Goal: Find specific page/section: Find specific page/section

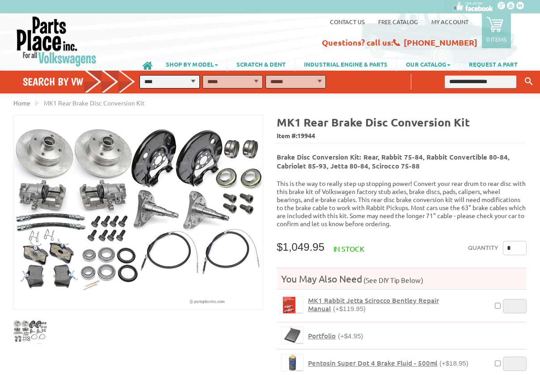
click at [193, 81] on select "**********" at bounding box center [170, 81] width 60 height 13
select select "*********"
click at [229, 85] on select "**********" at bounding box center [233, 81] width 60 height 13
select select "*********"
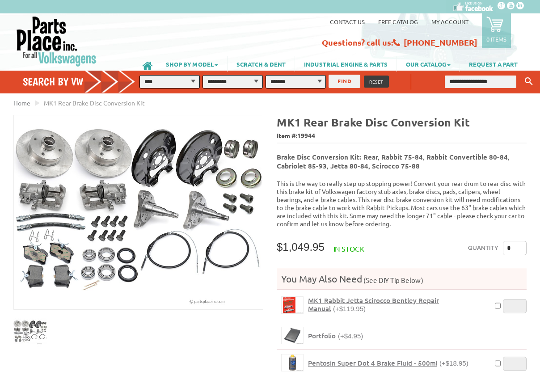
click at [343, 86] on button "FIND" at bounding box center [345, 81] width 32 height 13
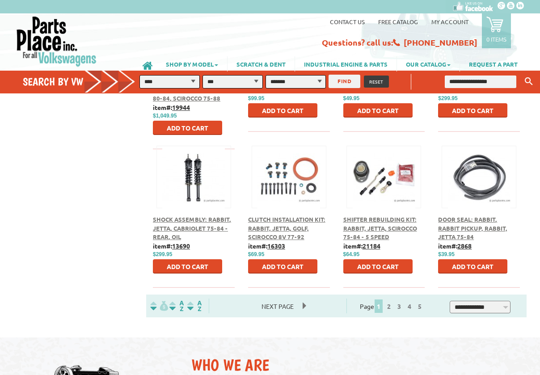
scroll to position [412, 0]
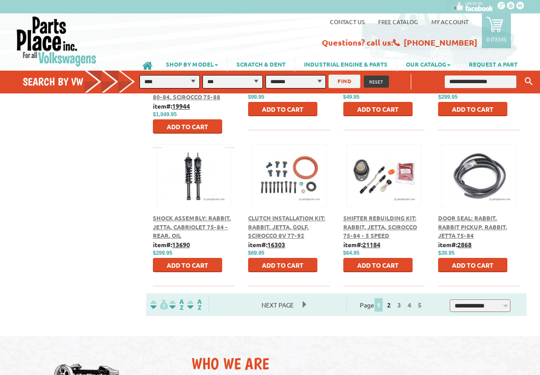
click at [393, 304] on link "2" at bounding box center [389, 305] width 8 height 8
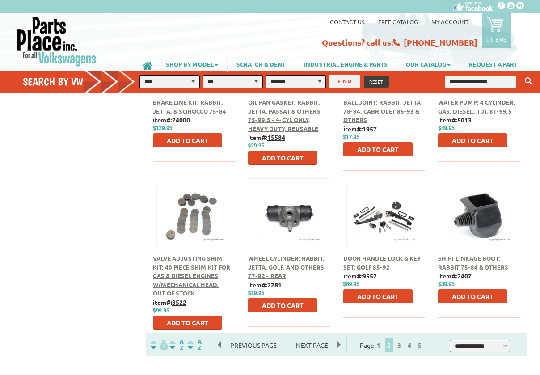
scroll to position [373, 0]
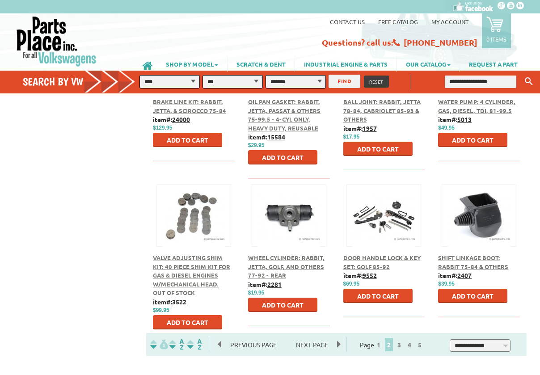
click at [393, 346] on span "2" at bounding box center [389, 344] width 8 height 13
click at [403, 347] on link "3" at bounding box center [399, 345] width 8 height 8
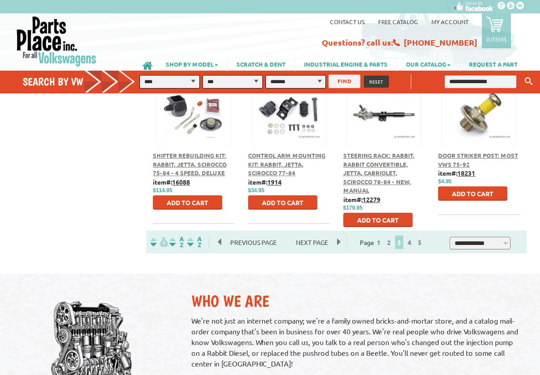
scroll to position [479, 0]
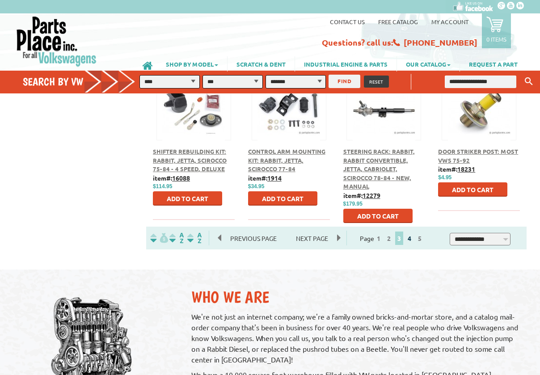
click at [414, 239] on link "4" at bounding box center [410, 238] width 8 height 8
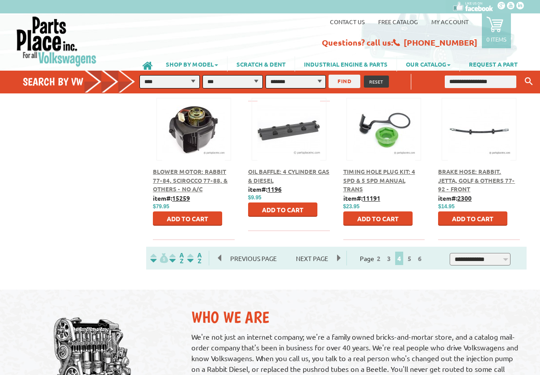
scroll to position [457, 0]
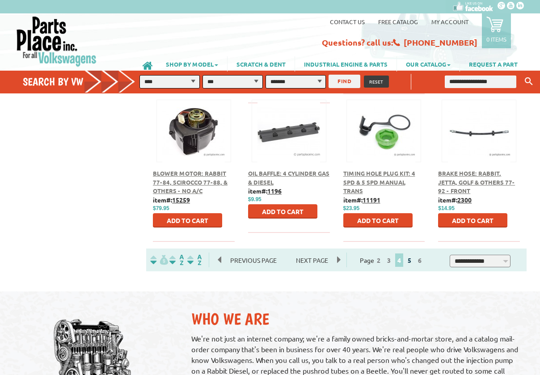
click at [414, 261] on link "5" at bounding box center [410, 260] width 8 height 8
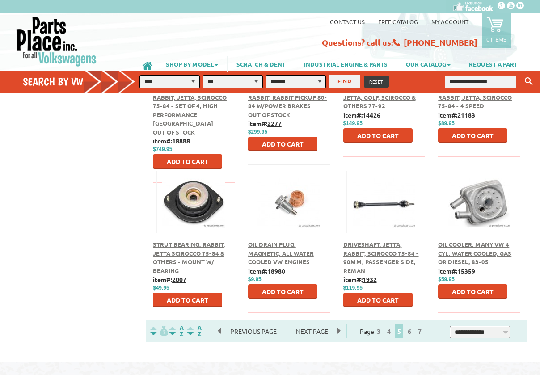
scroll to position [388, 0]
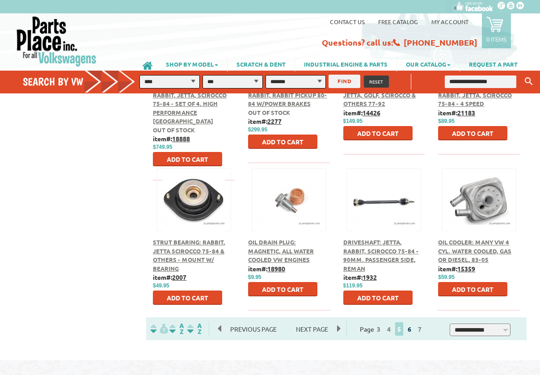
click at [414, 330] on link "6" at bounding box center [410, 329] width 8 height 8
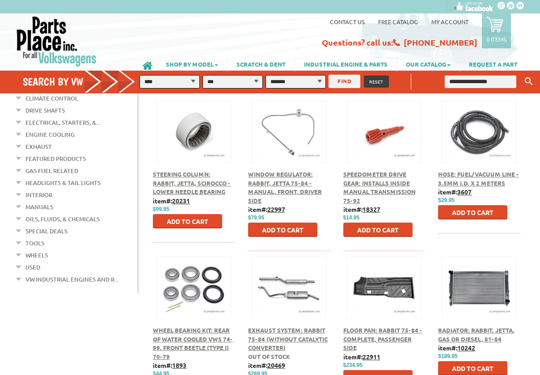
scroll to position [146, 0]
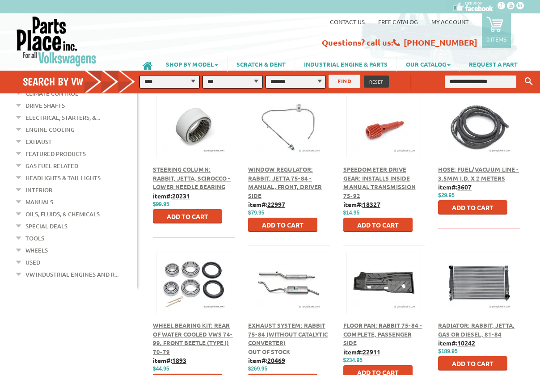
click at [294, 294] on div at bounding box center [289, 273] width 74 height 42
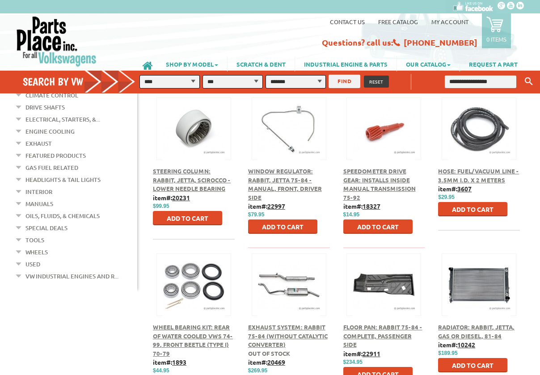
click at [302, 293] on div at bounding box center [289, 275] width 74 height 42
click at [293, 278] on button at bounding box center [289, 283] width 58 height 15
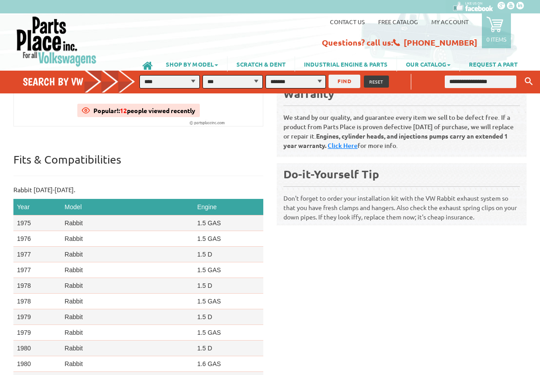
scroll to position [185, 0]
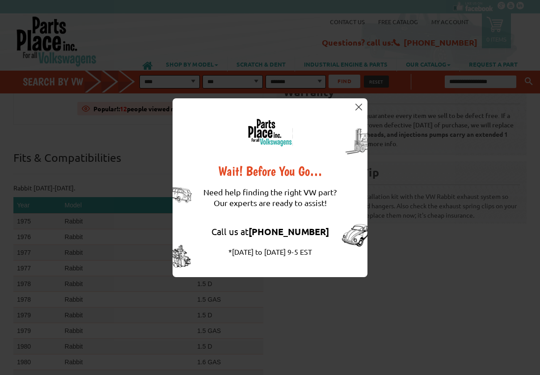
click at [359, 106] on img at bounding box center [359, 107] width 7 height 7
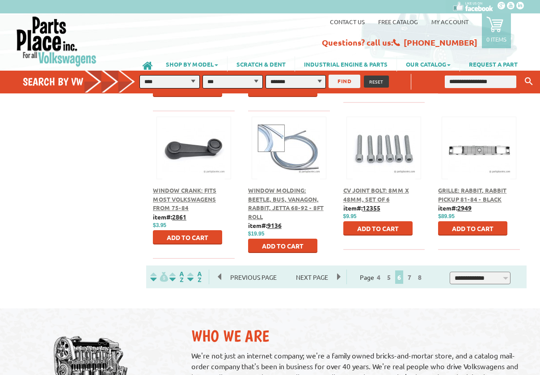
scroll to position [447, 0]
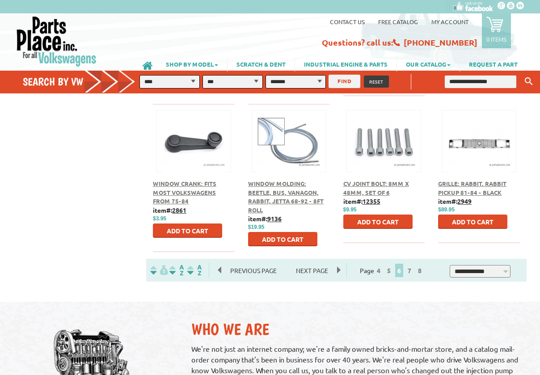
click at [465, 156] on figure at bounding box center [479, 141] width 75 height 63
click at [472, 146] on button at bounding box center [479, 139] width 58 height 15
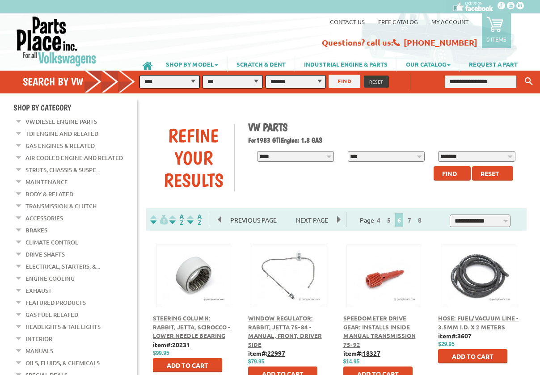
scroll to position [444, 0]
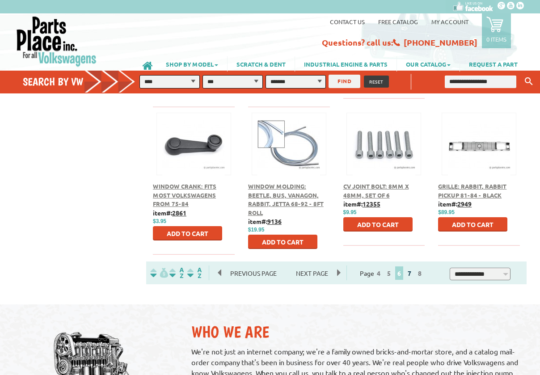
click at [414, 276] on link "7" at bounding box center [410, 273] width 8 height 8
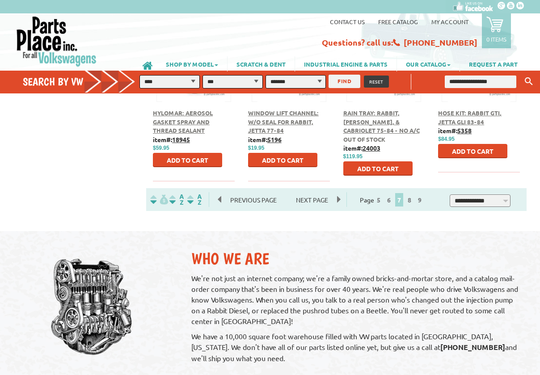
scroll to position [520, 0]
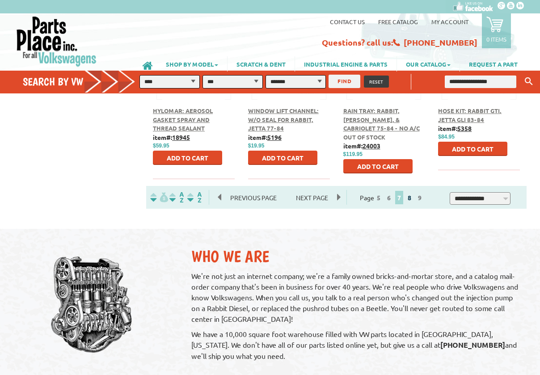
click at [414, 199] on link "8" at bounding box center [410, 198] width 8 height 8
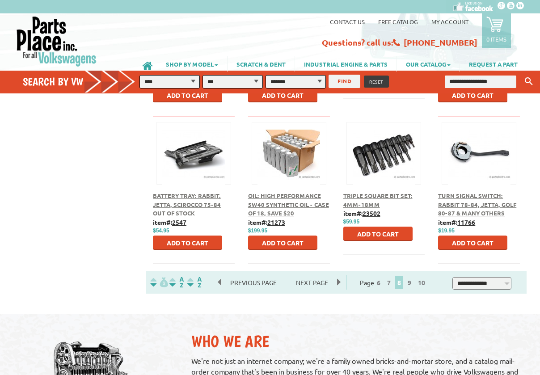
scroll to position [436, 0]
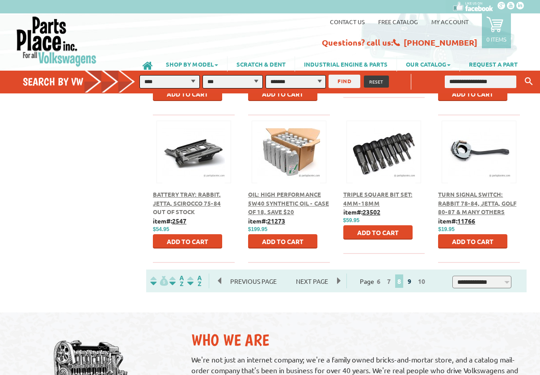
click at [414, 283] on link "9" at bounding box center [410, 281] width 8 height 8
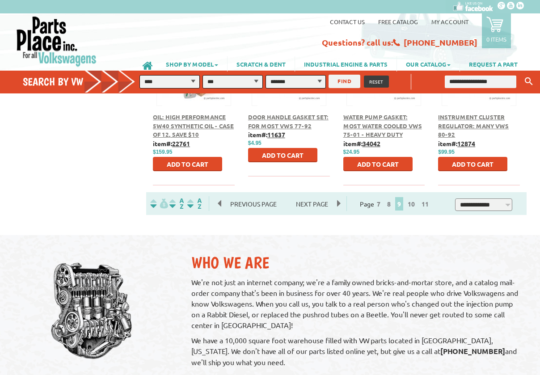
scroll to position [514, 0]
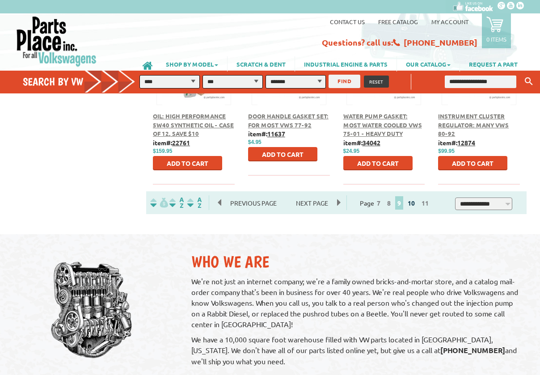
click at [417, 204] on link "10" at bounding box center [412, 203] width 12 height 8
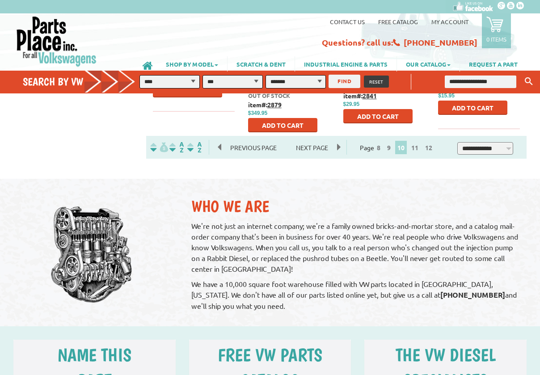
scroll to position [577, 0]
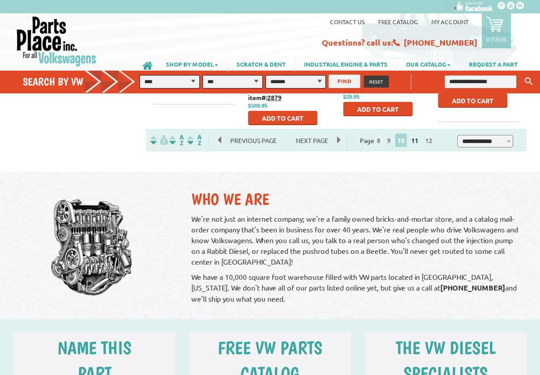
click at [417, 141] on link "11" at bounding box center [415, 140] width 12 height 8
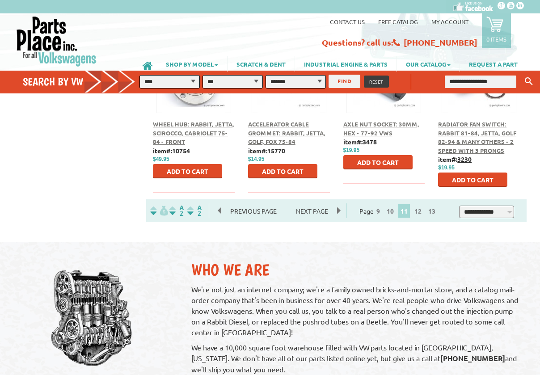
scroll to position [505, 0]
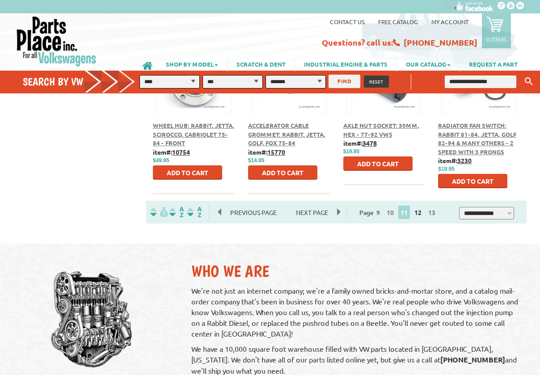
click at [422, 213] on link "12" at bounding box center [418, 212] width 12 height 8
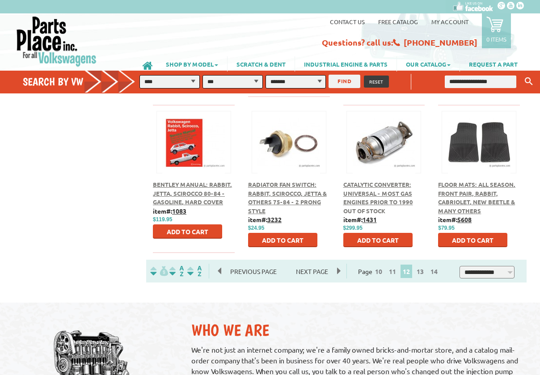
scroll to position [448, 0]
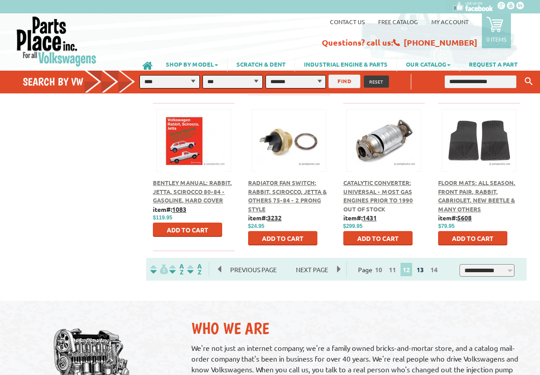
click at [426, 272] on link "13" at bounding box center [421, 270] width 12 height 8
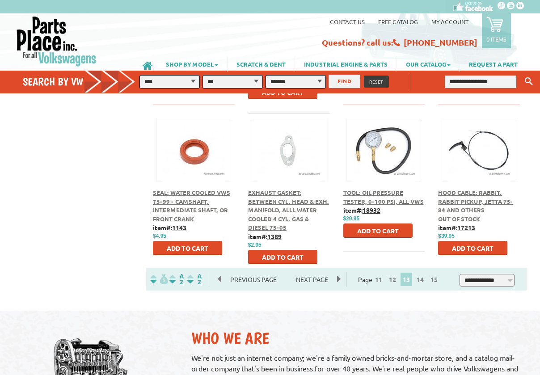
scroll to position [448, 0]
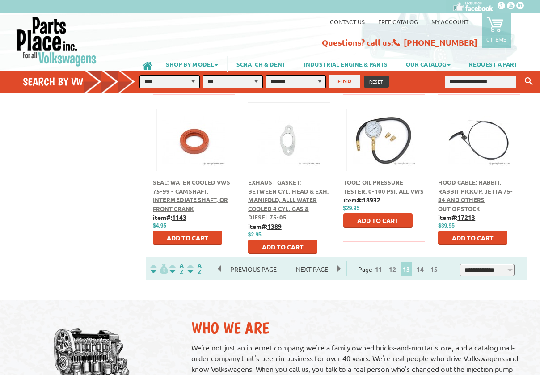
click at [425, 273] on span "14" at bounding box center [420, 269] width 13 height 13
click at [424, 270] on link "14" at bounding box center [421, 269] width 12 height 8
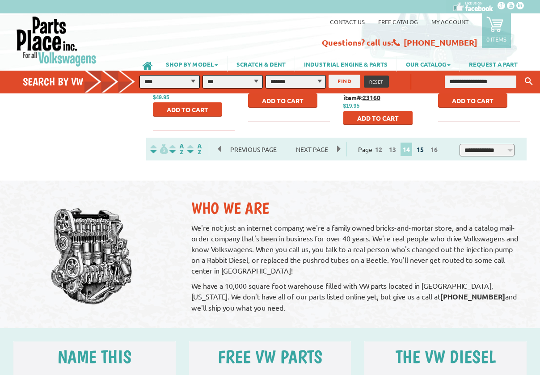
scroll to position [568, 0]
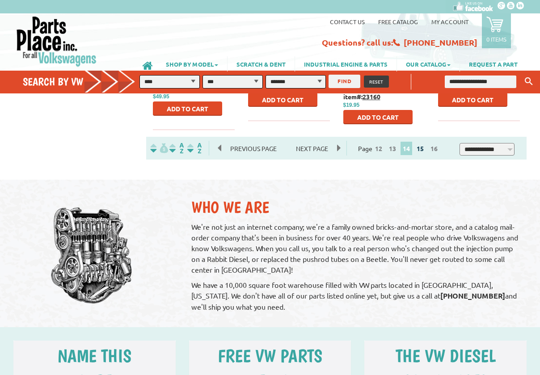
click at [424, 152] on link "15" at bounding box center [421, 148] width 12 height 8
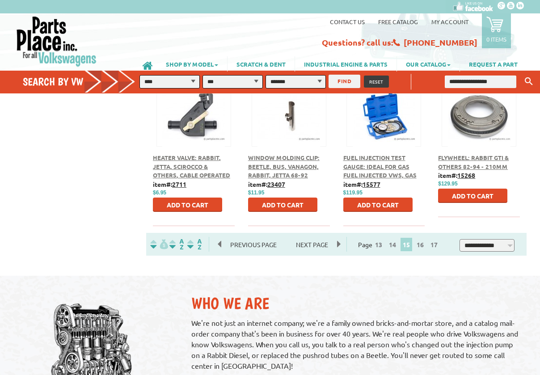
scroll to position [475, 0]
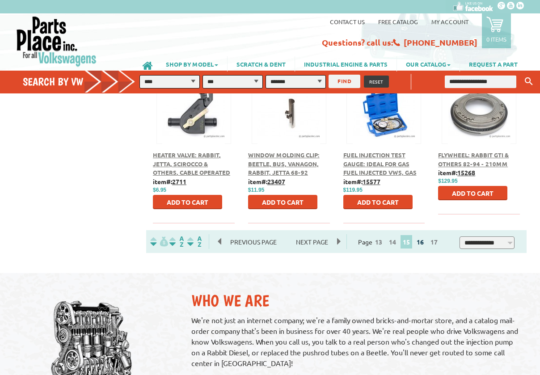
click at [426, 245] on link "16" at bounding box center [421, 242] width 12 height 8
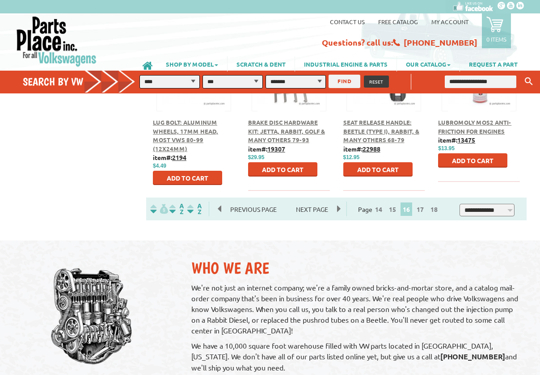
scroll to position [509, 0]
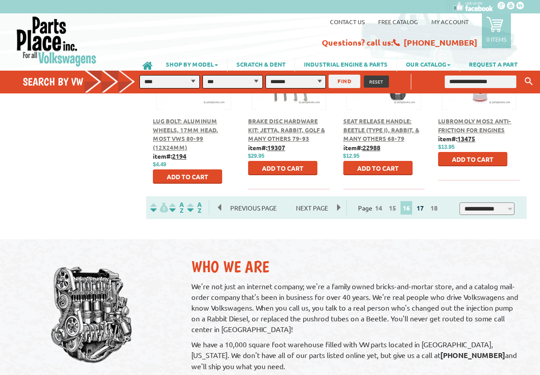
click at [425, 210] on link "17" at bounding box center [421, 208] width 12 height 8
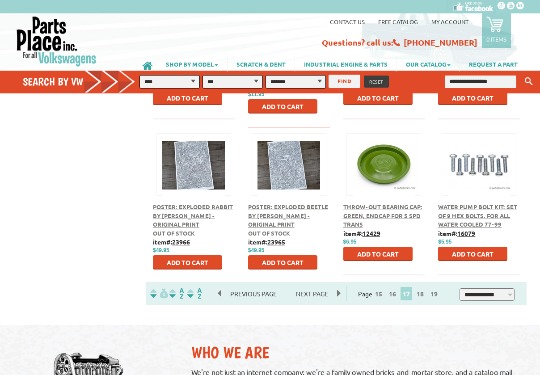
scroll to position [424, 0]
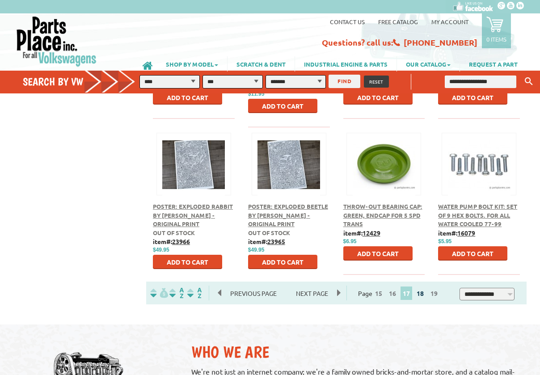
click at [424, 292] on link "18" at bounding box center [421, 293] width 12 height 8
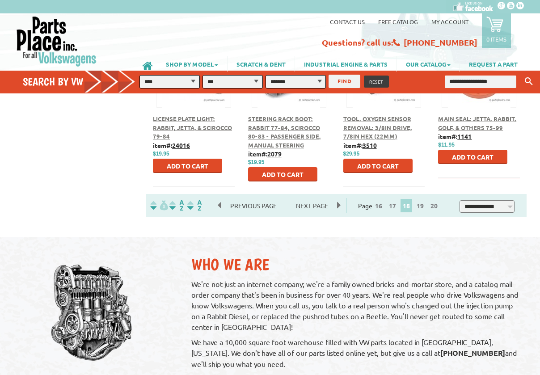
scroll to position [512, 0]
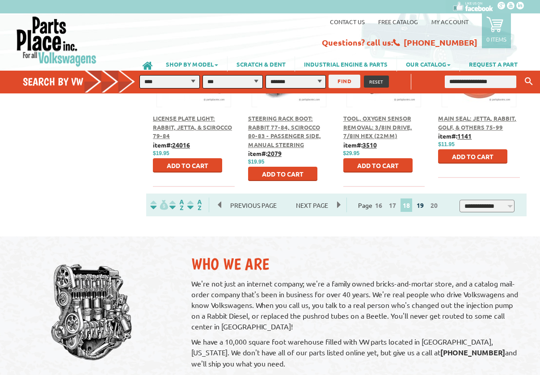
click at [426, 206] on link "19" at bounding box center [421, 205] width 12 height 8
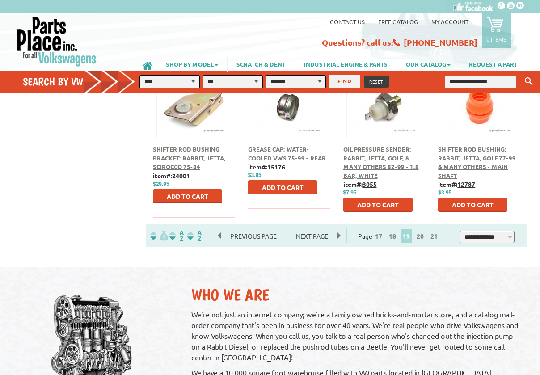
scroll to position [482, 0]
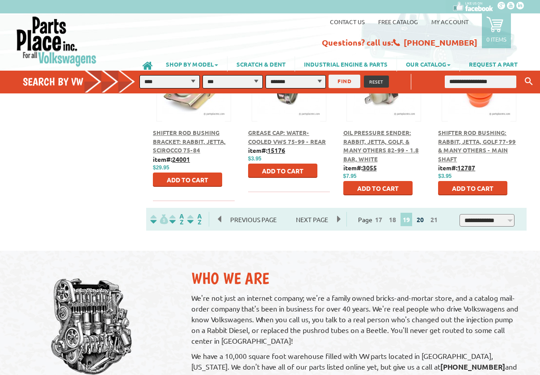
click at [425, 222] on link "20" at bounding box center [421, 220] width 12 height 8
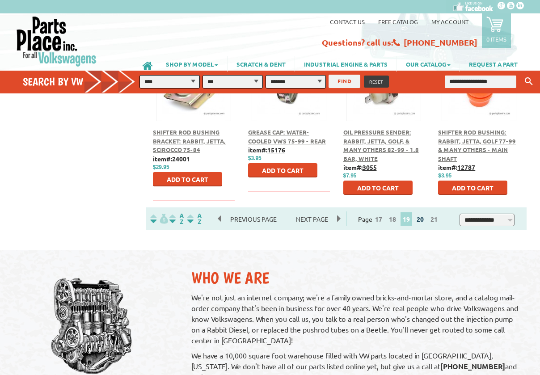
scroll to position [499, 0]
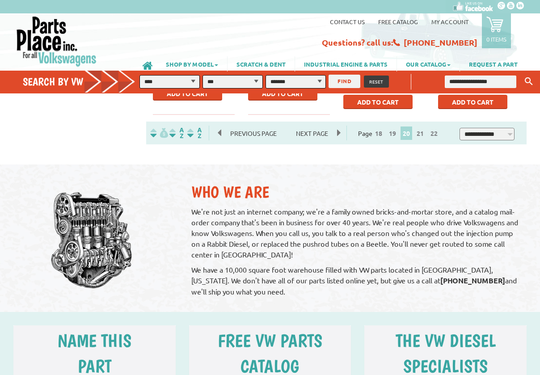
scroll to position [585, 0]
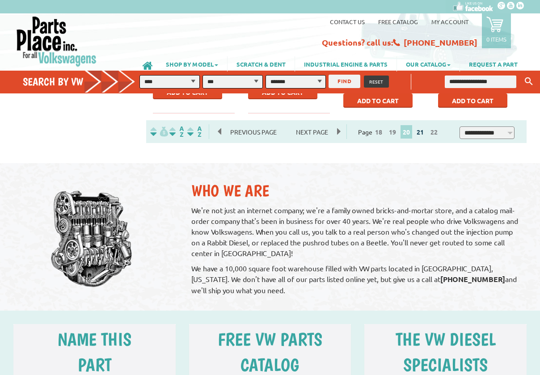
click at [423, 131] on link "21" at bounding box center [421, 132] width 12 height 8
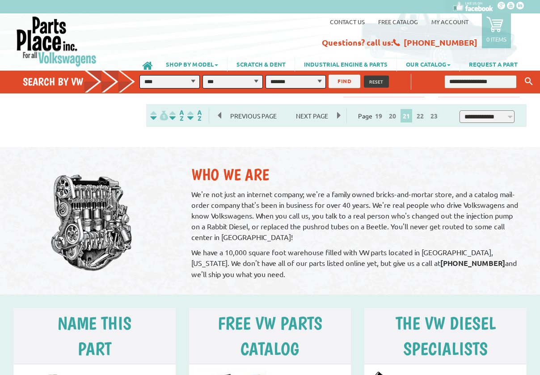
scroll to position [602, 0]
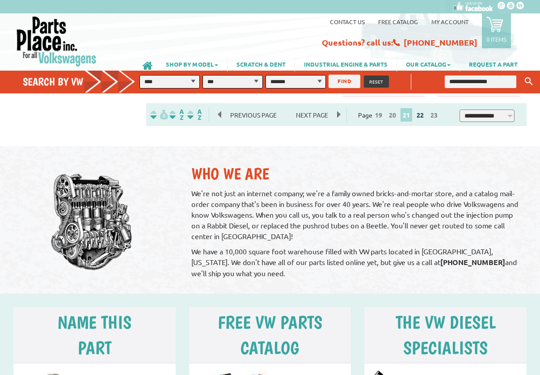
click at [424, 115] on link "22" at bounding box center [421, 115] width 12 height 8
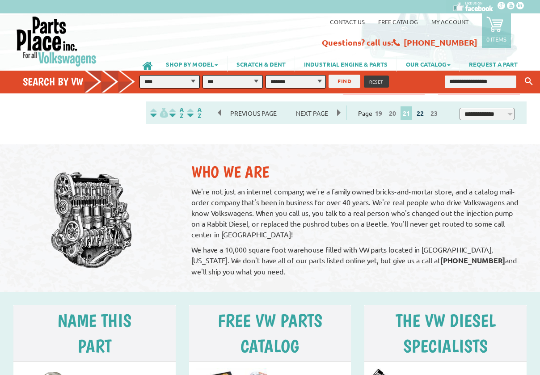
scroll to position [605, 0]
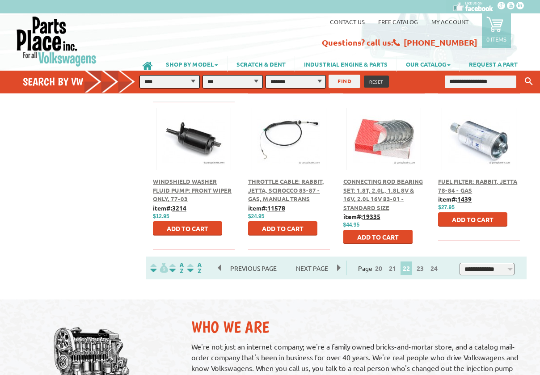
scroll to position [451, 0]
